Goal: Task Accomplishment & Management: Use online tool/utility

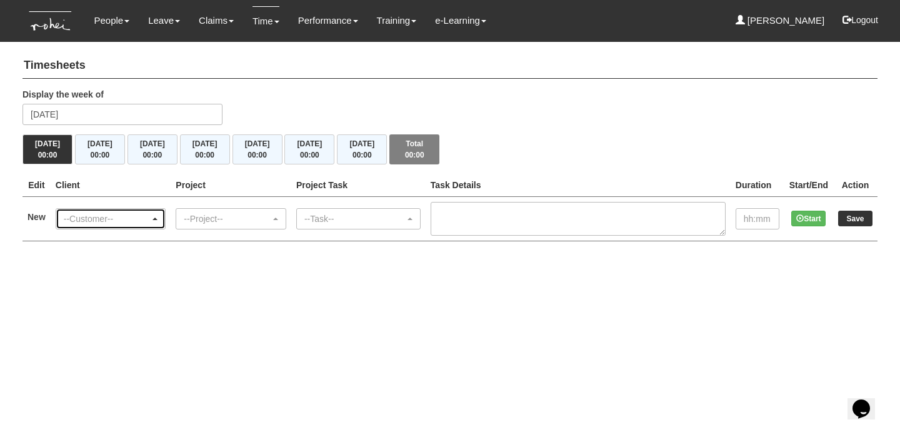
click at [115, 218] on div "--Customer--" at bounding box center [107, 219] width 87 height 13
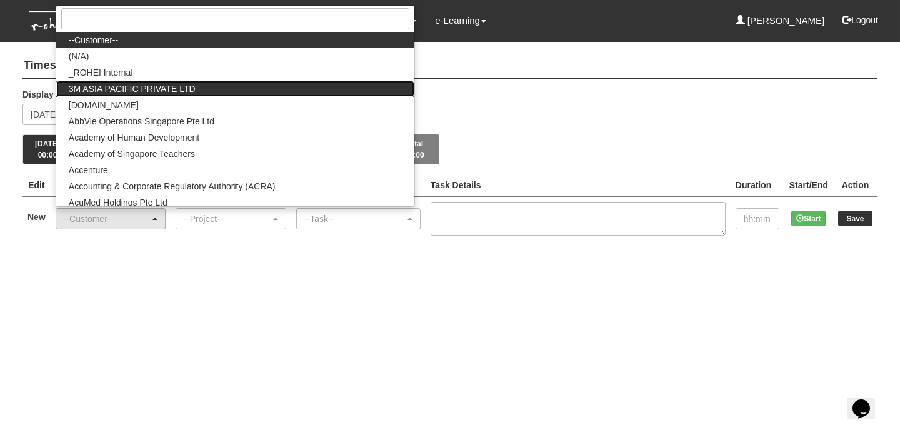
click at [176, 81] on link "3M ASIA PACIFIC PRIVATE LTD" at bounding box center [235, 89] width 358 height 16
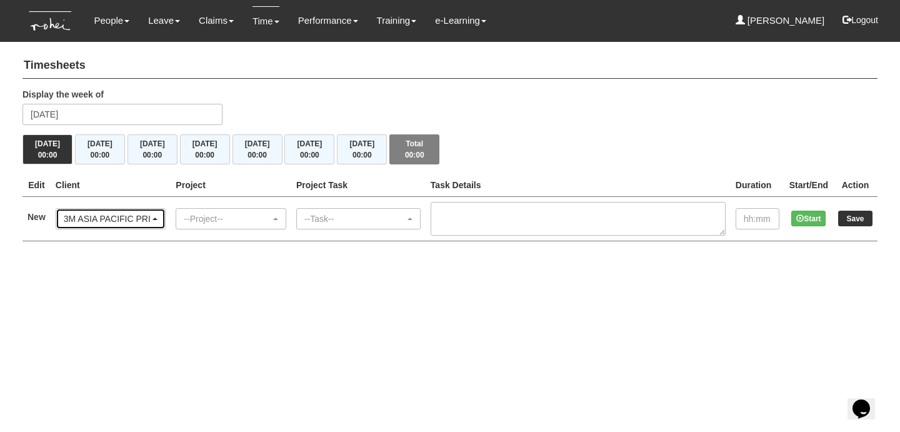
click at [130, 219] on div "3M ASIA PACIFIC PRIVATE LTD" at bounding box center [107, 219] width 87 height 13
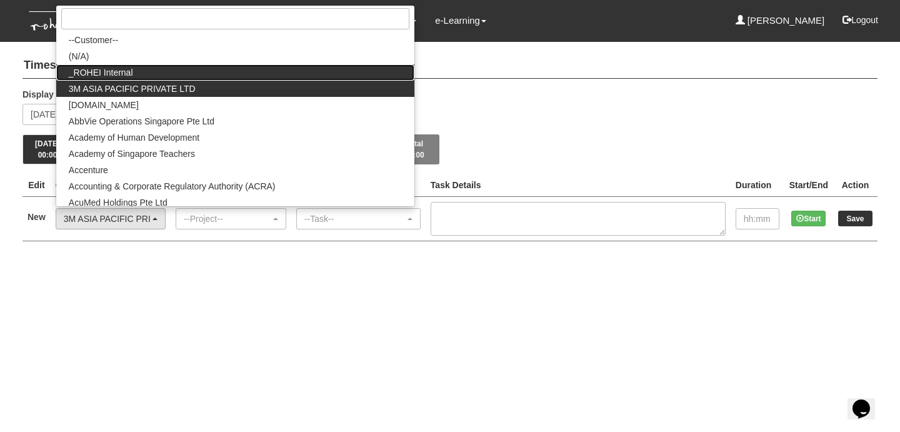
click at [162, 75] on link "_ROHEI Internal" at bounding box center [235, 72] width 358 height 16
select select "397"
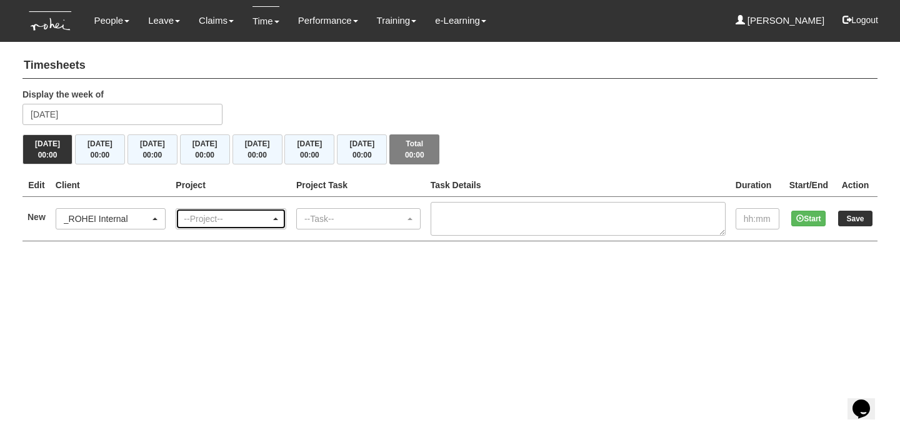
click at [212, 221] on div "--Project--" at bounding box center [227, 219] width 87 height 13
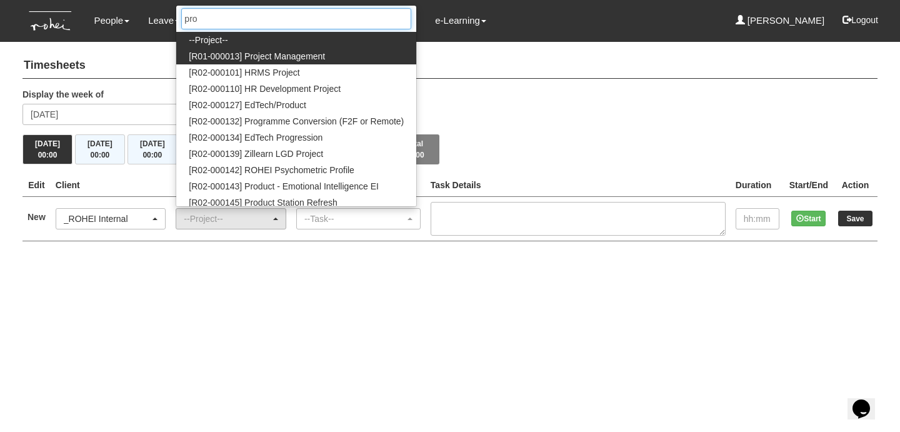
type input "pro"
click at [312, 55] on span "[R01-000013] Project Management" at bounding box center [257, 56] width 136 height 13
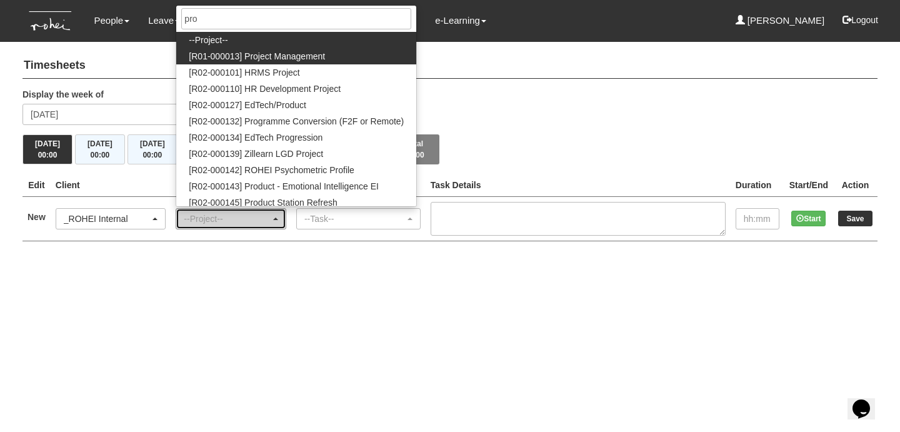
select select "1495"
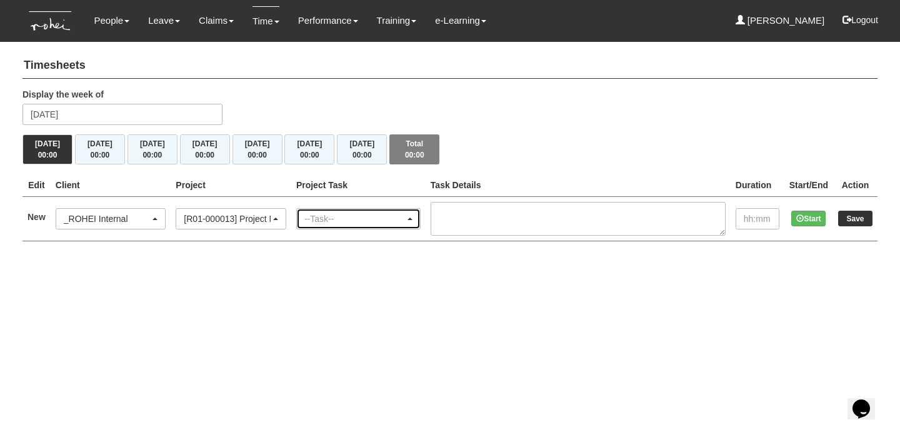
click at [344, 216] on div "--Task--" at bounding box center [355, 219] width 101 height 13
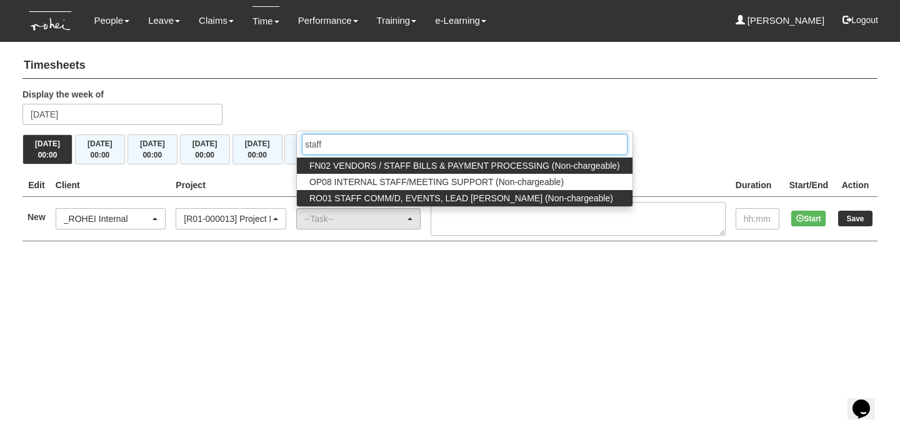
type input "staff"
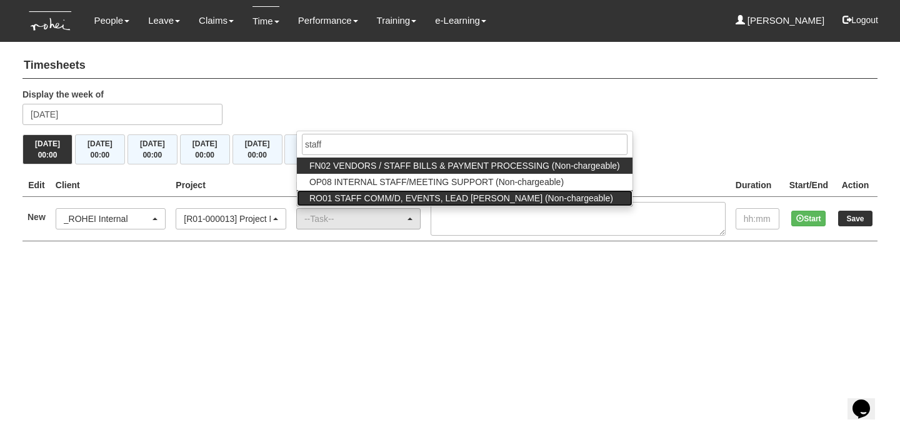
click at [378, 198] on span "RO01 STAFF COMM/D, EVENTS, LEAD [PERSON_NAME] (Non-chargeable)" at bounding box center [462, 198] width 304 height 13
select select "125"
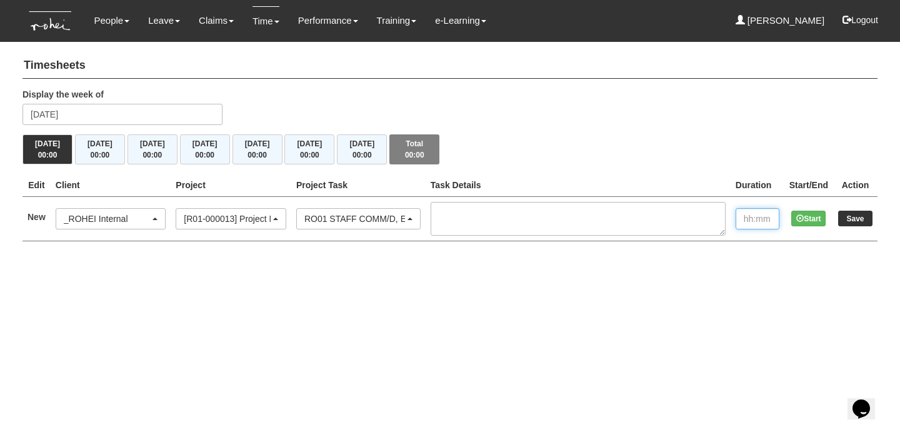
click at [745, 211] on input "text" at bounding box center [758, 218] width 44 height 21
type input "1:45"
click at [842, 219] on input "Save" at bounding box center [855, 219] width 34 height 16
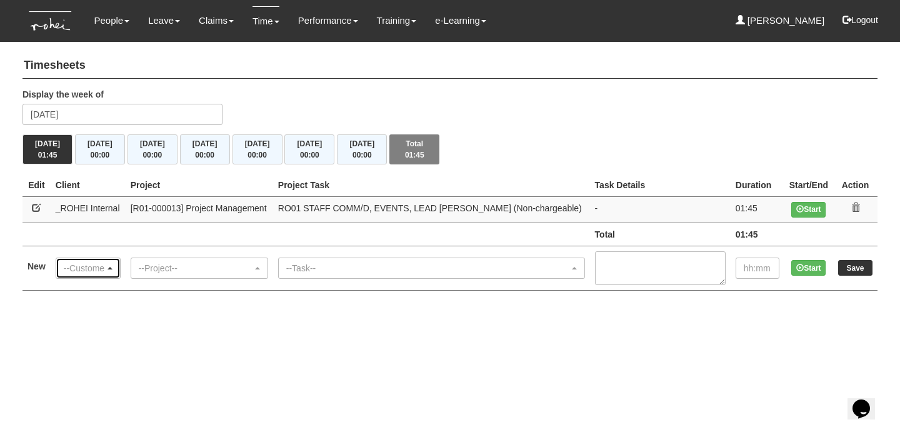
click at [108, 273] on div "--Customer--" at bounding box center [88, 268] width 64 height 20
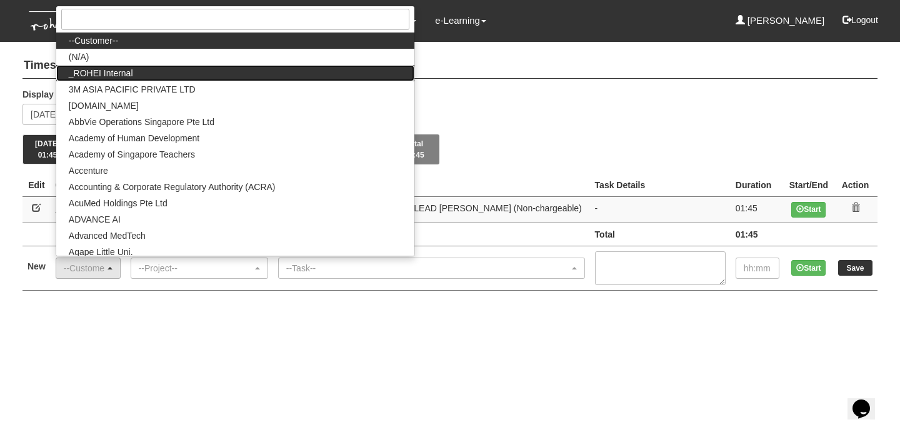
click at [115, 73] on span "_ROHEI Internal" at bounding box center [101, 73] width 64 height 13
select select "397"
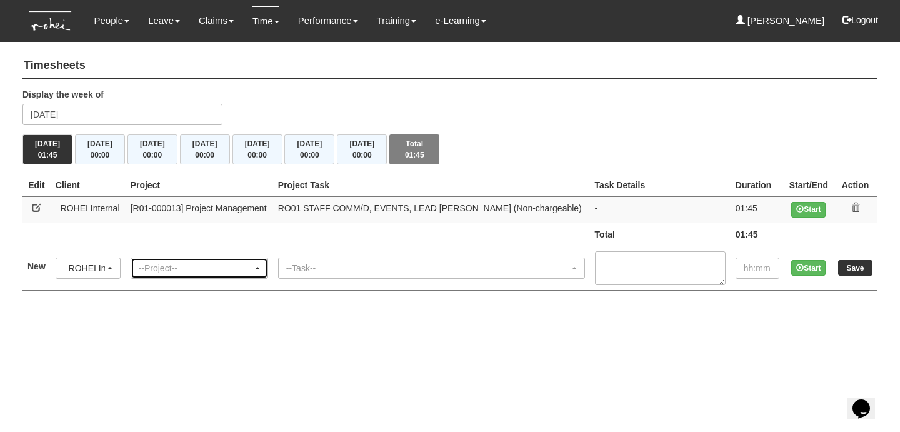
click at [157, 269] on div "--Project--" at bounding box center [196, 268] width 114 height 13
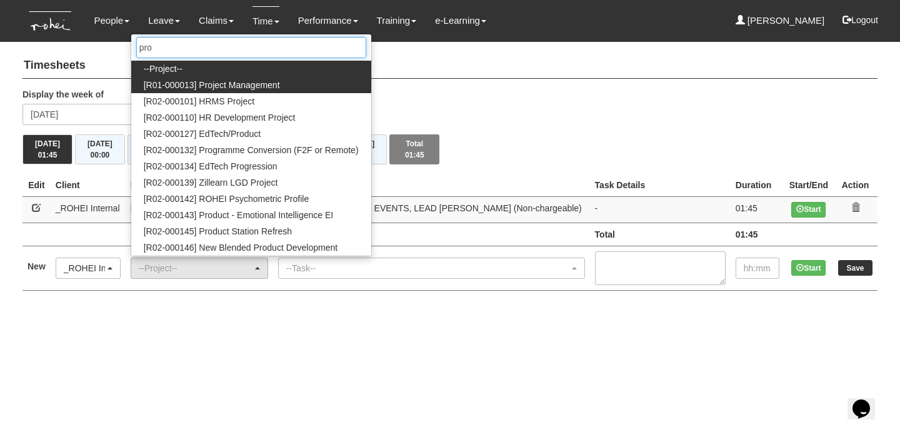
type input "pro"
click at [183, 81] on span "[R01-000013] Project Management" at bounding box center [212, 85] width 136 height 13
select select "1495"
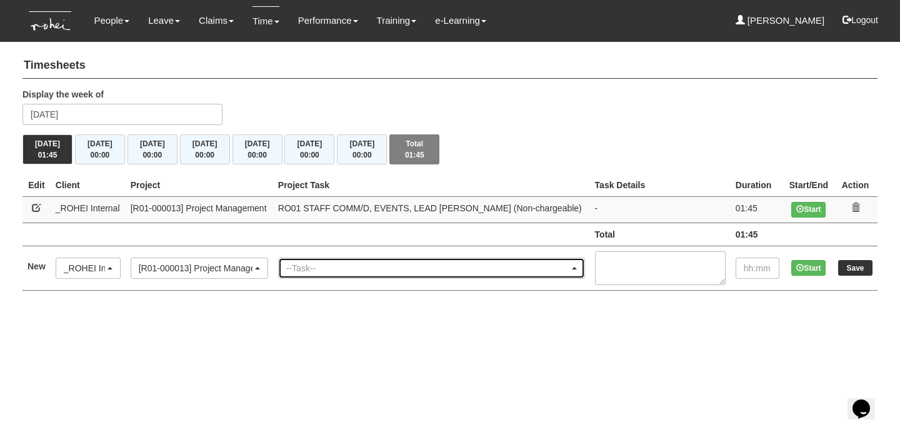
click at [371, 268] on div "--Task--" at bounding box center [427, 268] width 283 height 13
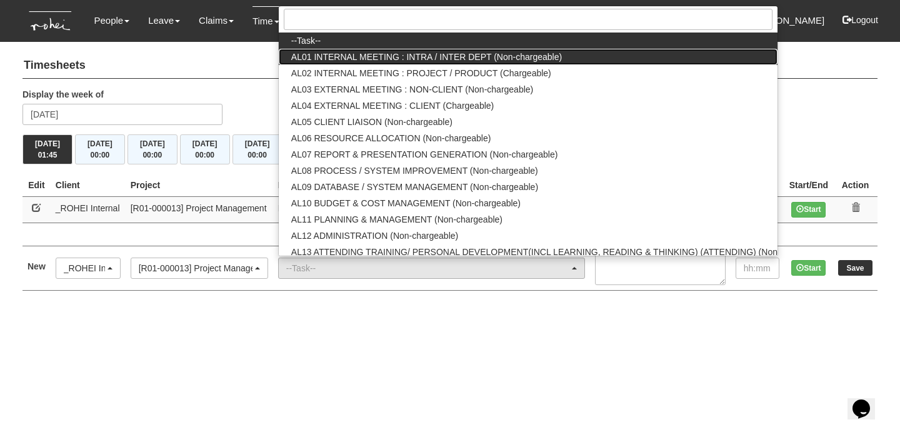
click at [406, 56] on span "AL01 INTERNAL MEETING : INTRA / INTER DEPT (Non-chargeable)" at bounding box center [426, 57] width 271 height 13
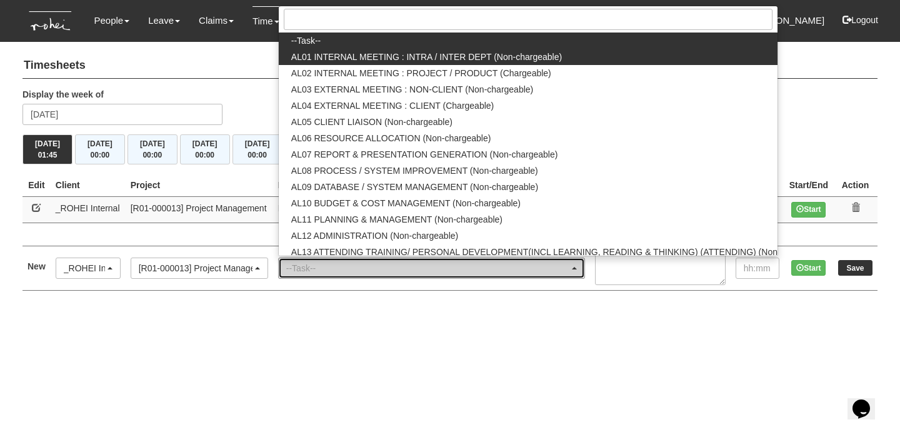
select select "40"
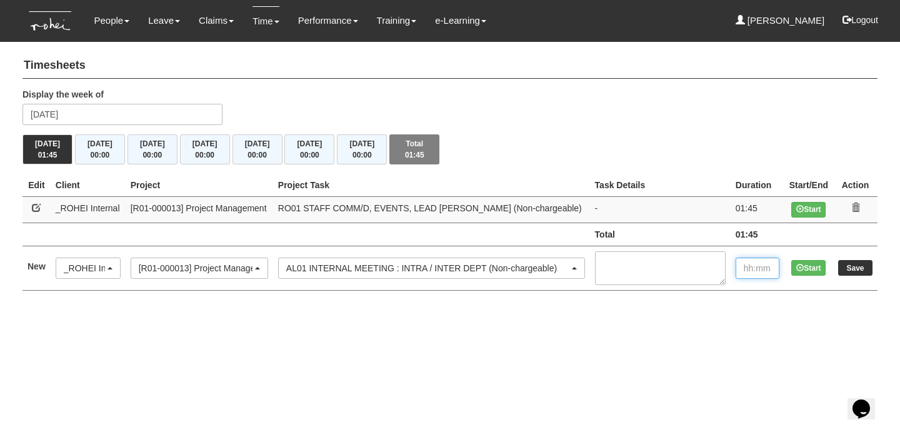
click at [759, 271] on input "text" at bounding box center [758, 268] width 44 height 21
type input "3:00"
click at [850, 263] on input "Save" at bounding box center [855, 268] width 34 height 16
